Goal: Task Accomplishment & Management: Use online tool/utility

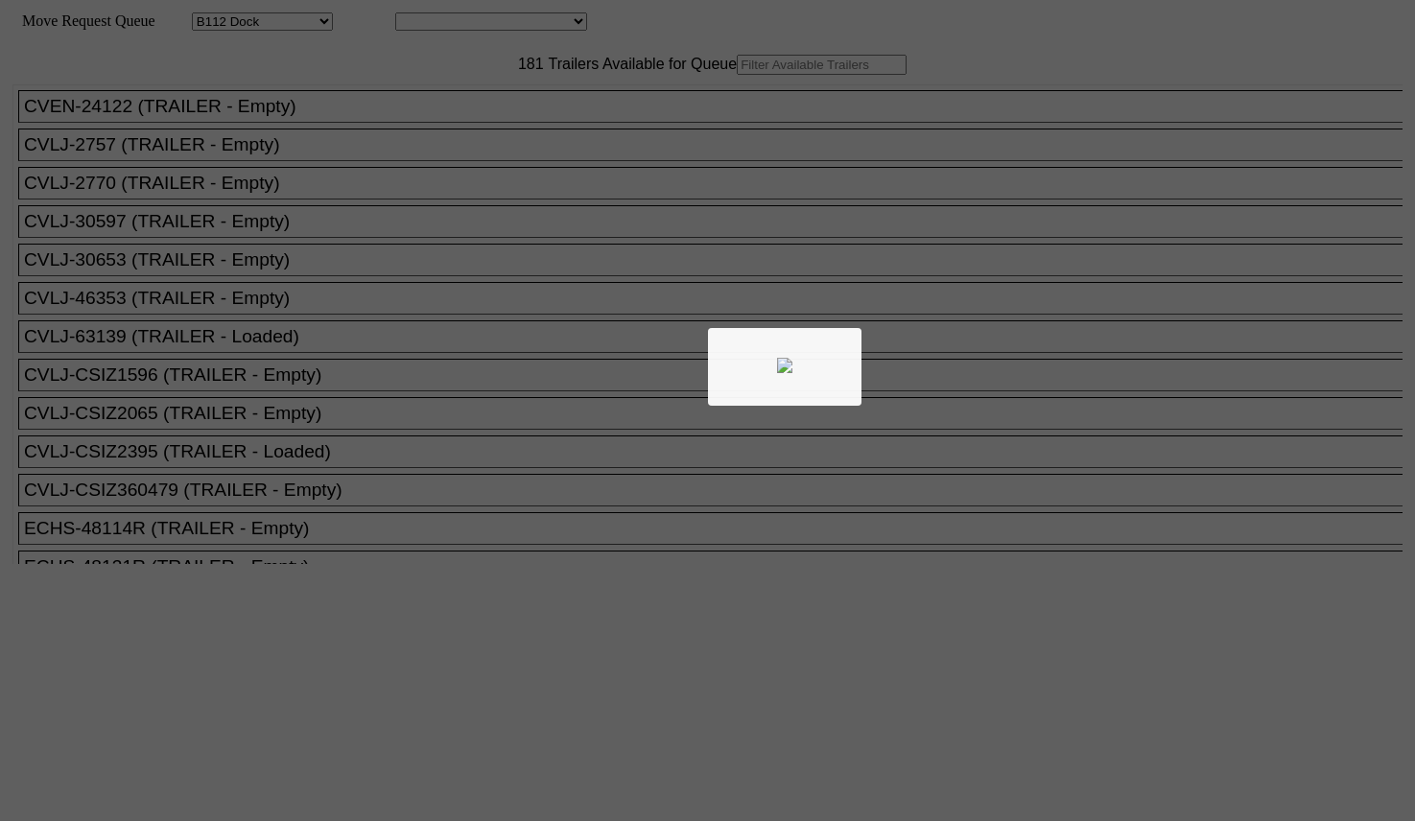
select select "121"
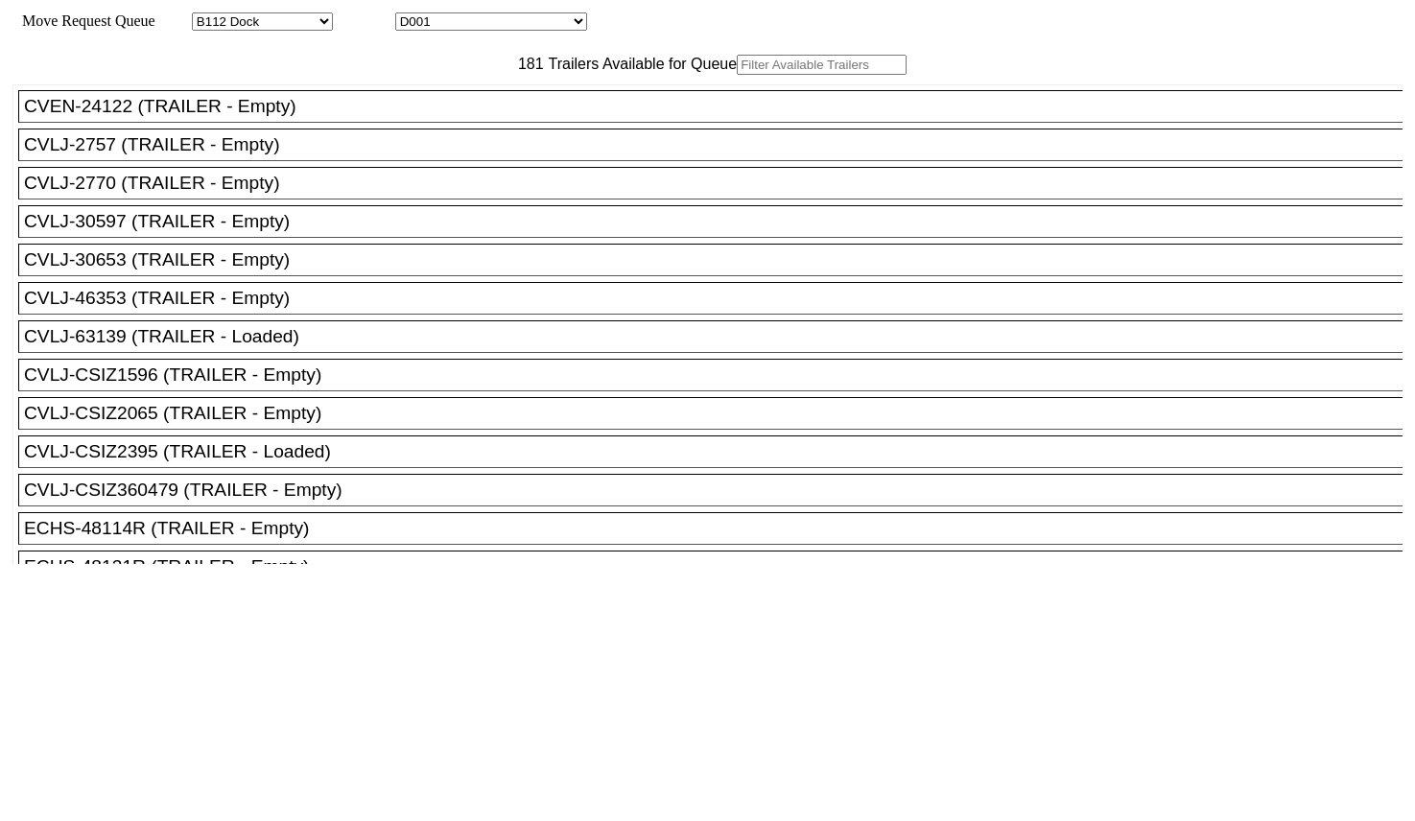
click at [737, 75] on input "text" at bounding box center [822, 65] width 170 height 20
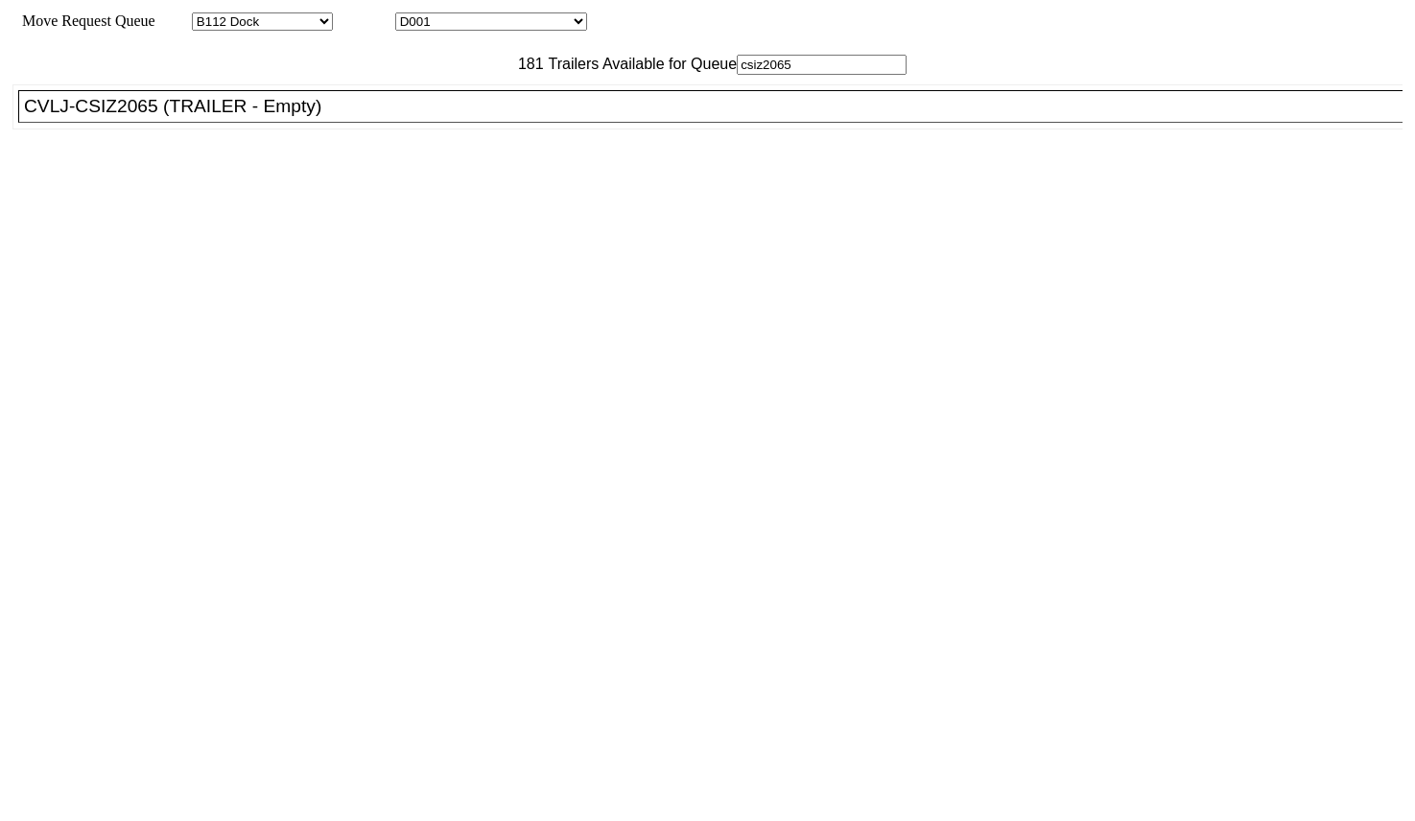
type input "csiz2065"
click at [389, 123] on li "CVLJ-CSIZ2065 (TRAILER - Empty)" at bounding box center [719, 106] width 1402 height 33
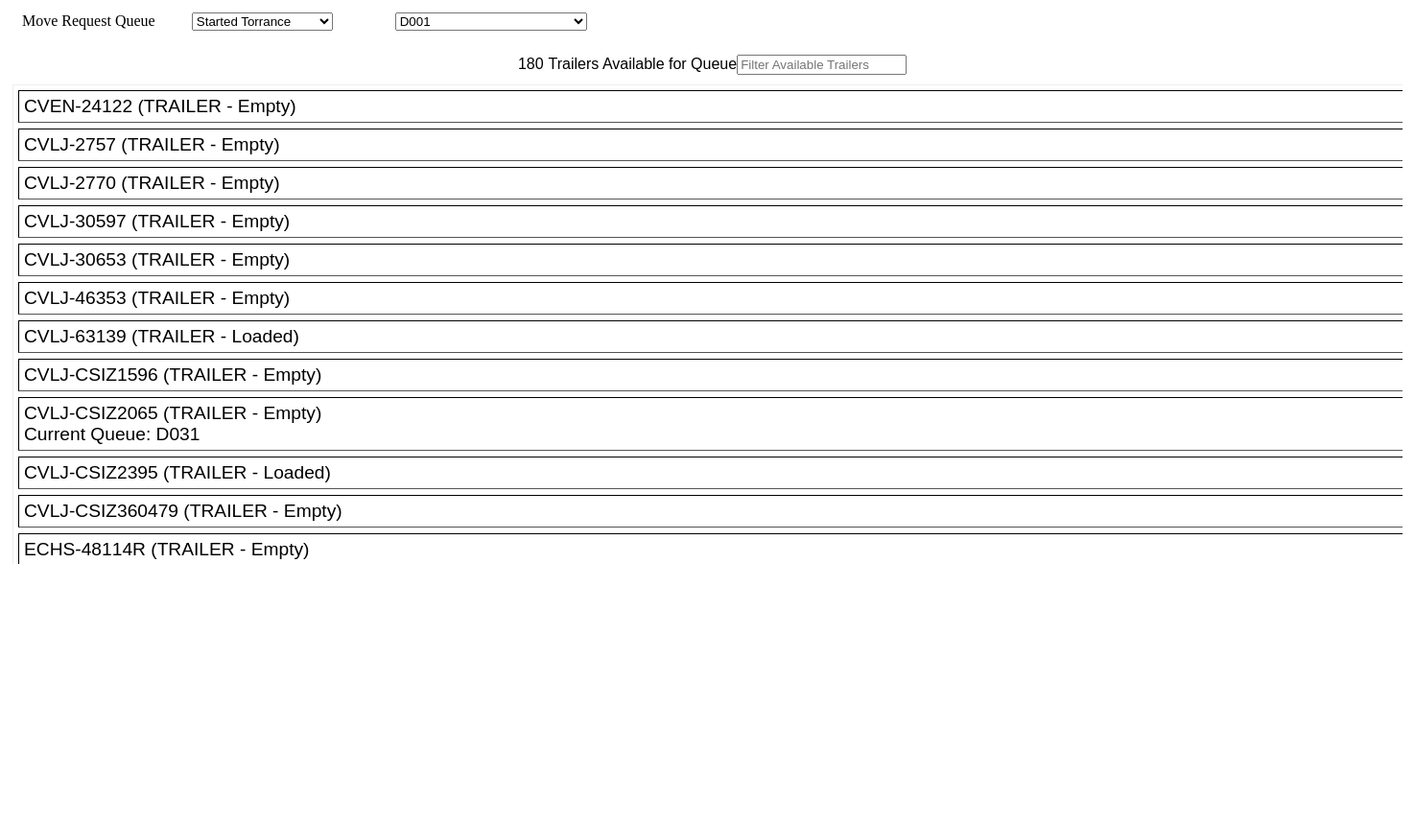
click at [737, 75] on input "text" at bounding box center [822, 65] width 170 height 20
paste input "CSIZ1596"
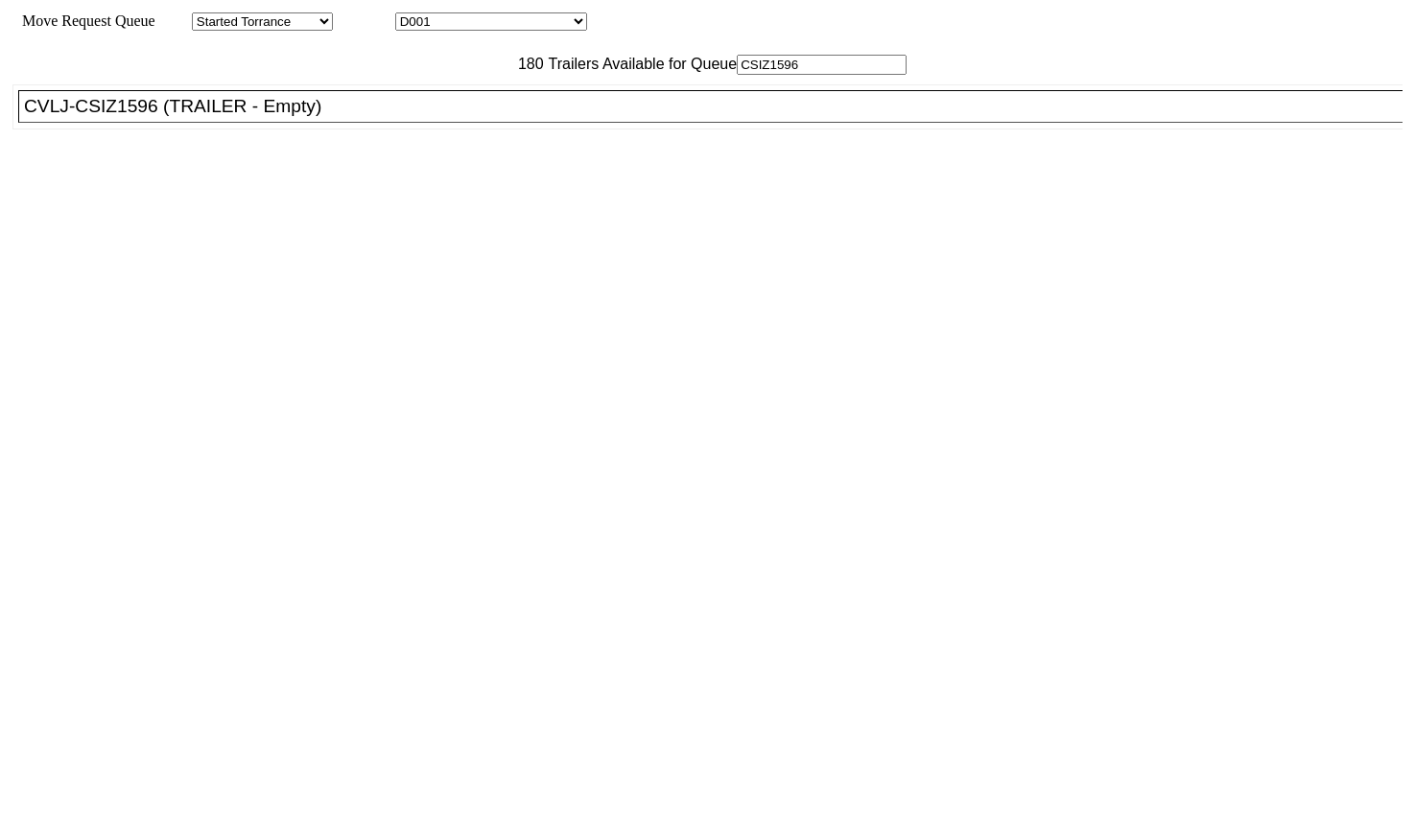
type input "CSIZ1596"
click at [417, 117] on div "CVLJ-CSIZ1596 (TRAILER - Empty)" at bounding box center [719, 106] width 1390 height 21
